Goal: Information Seeking & Learning: Find specific fact

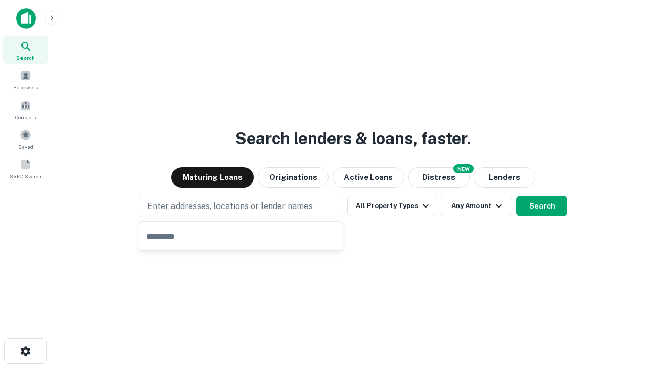
type input "**********"
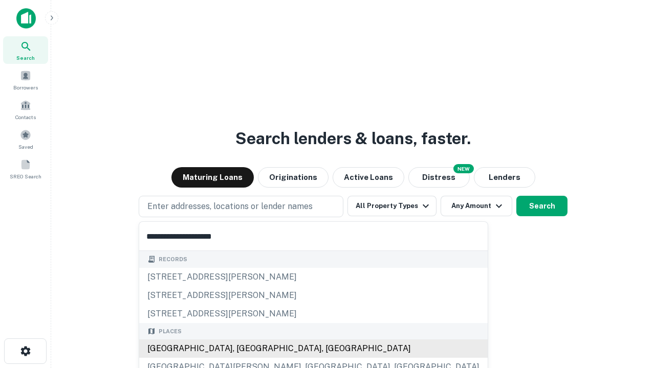
click at [245, 349] on div "[GEOGRAPHIC_DATA], [GEOGRAPHIC_DATA], [GEOGRAPHIC_DATA]" at bounding box center [313, 349] width 348 height 18
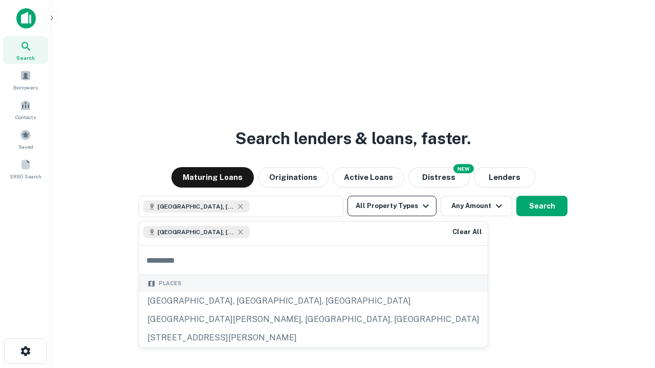
click at [392, 206] on button "All Property Types" at bounding box center [391, 206] width 89 height 20
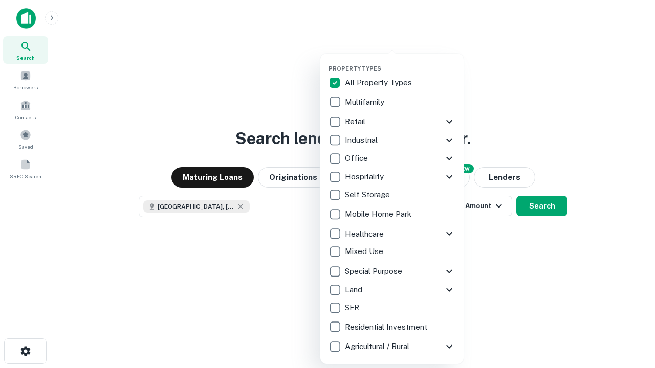
click at [400, 62] on button "button" at bounding box center [399, 62] width 143 height 1
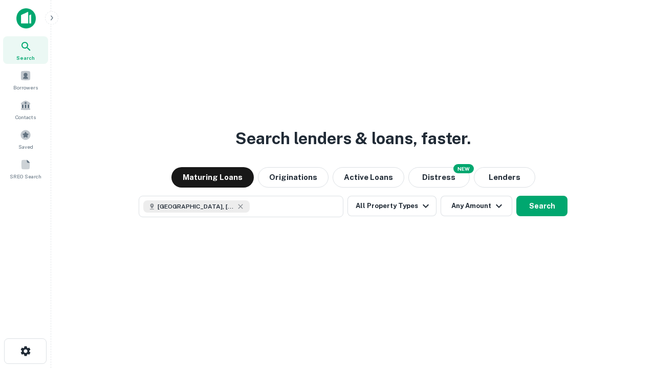
scroll to position [16, 0]
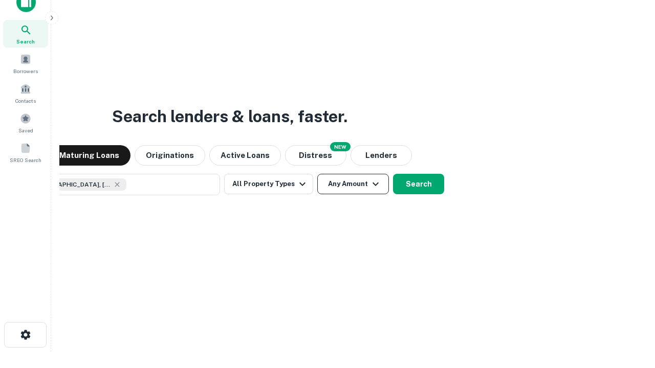
click at [317, 174] on button "Any Amount" at bounding box center [353, 184] width 72 height 20
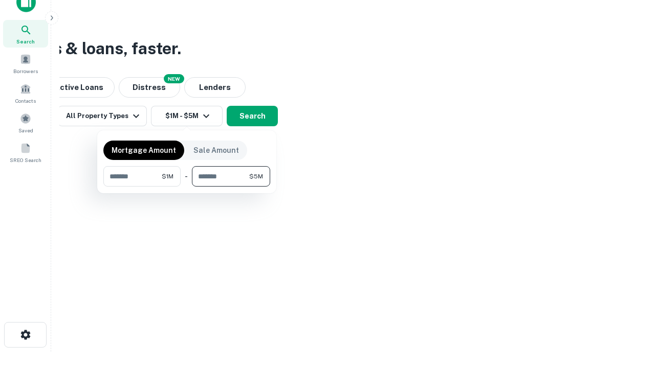
type input "*******"
click at [187, 187] on button "button" at bounding box center [186, 187] width 167 height 1
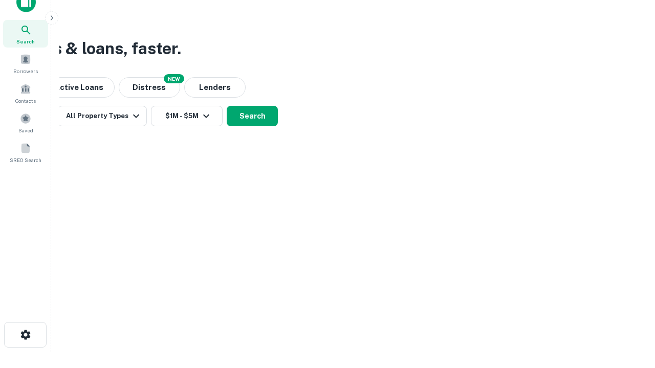
scroll to position [16, 0]
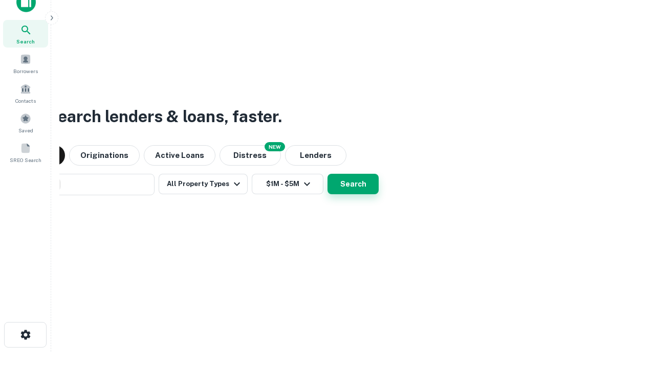
click at [327, 174] on button "Search" at bounding box center [352, 184] width 51 height 20
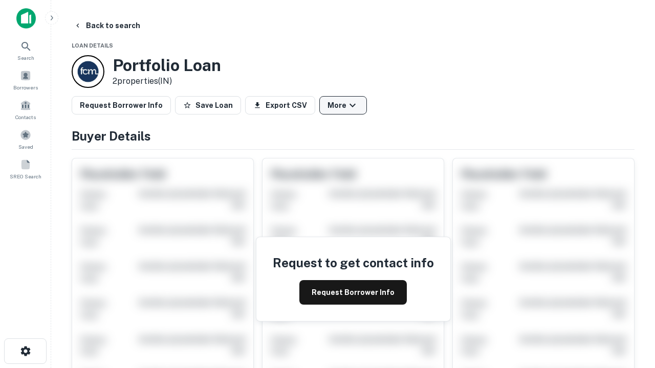
click at [343, 105] on button "More" at bounding box center [343, 105] width 48 height 18
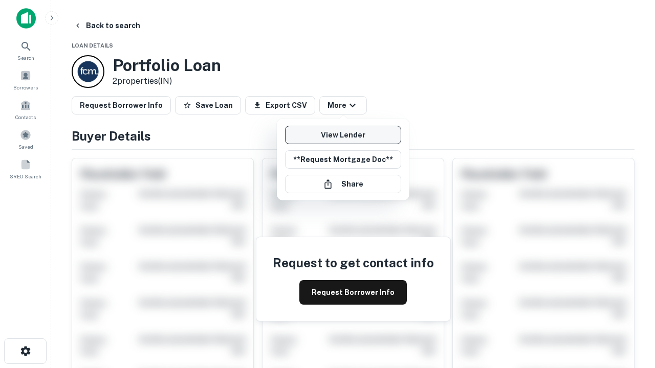
click at [343, 135] on link "View Lender" at bounding box center [343, 135] width 116 height 18
